Goal: Navigation & Orientation: Go to known website

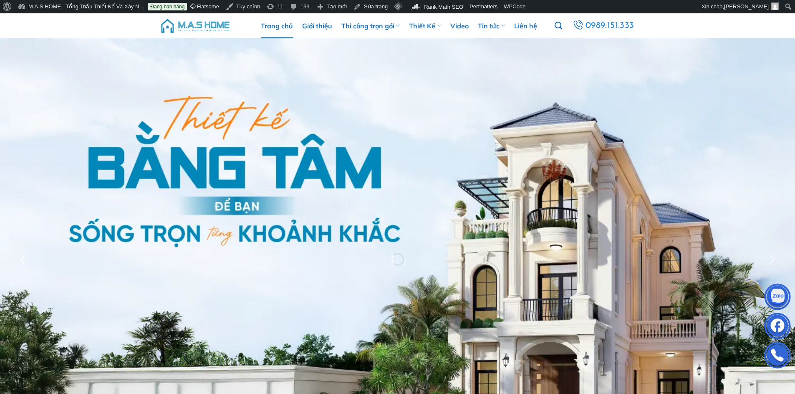
click at [202, 25] on img at bounding box center [195, 25] width 71 height 25
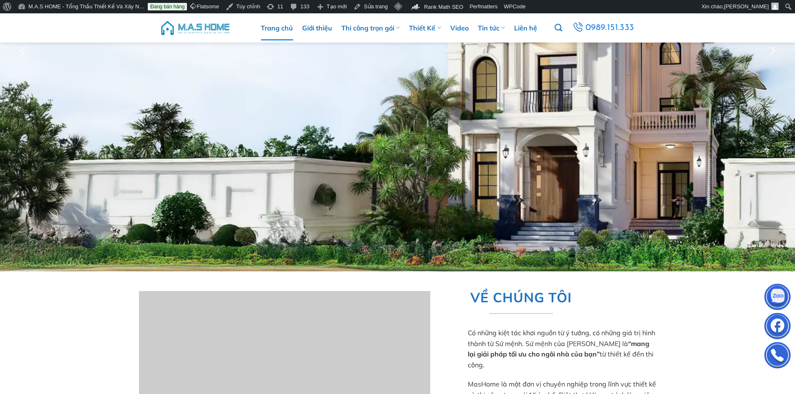
scroll to position [376, 0]
